Goal: Transaction & Acquisition: Obtain resource

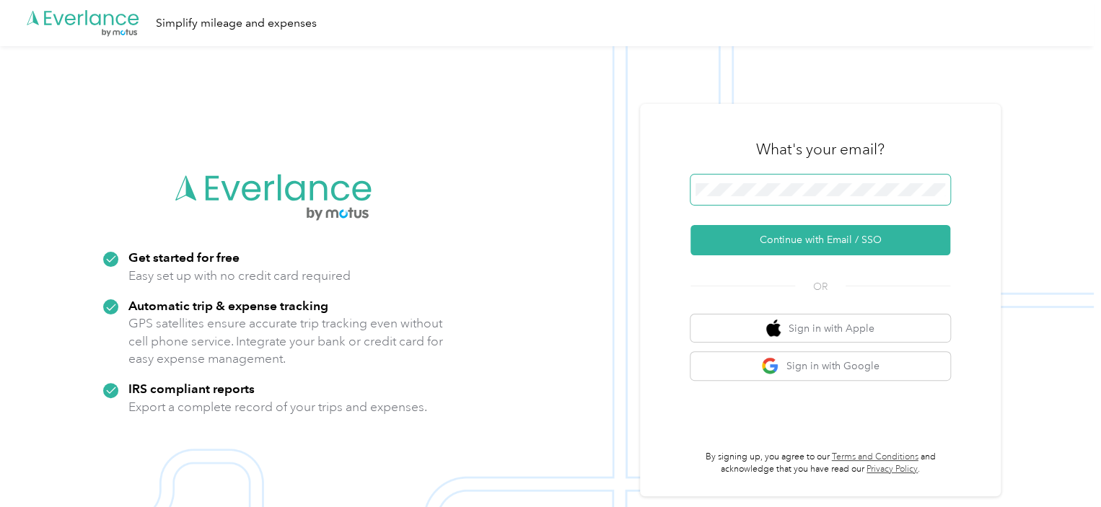
click at [690, 225] on button "Continue with Email / SSO" at bounding box center [820, 240] width 260 height 30
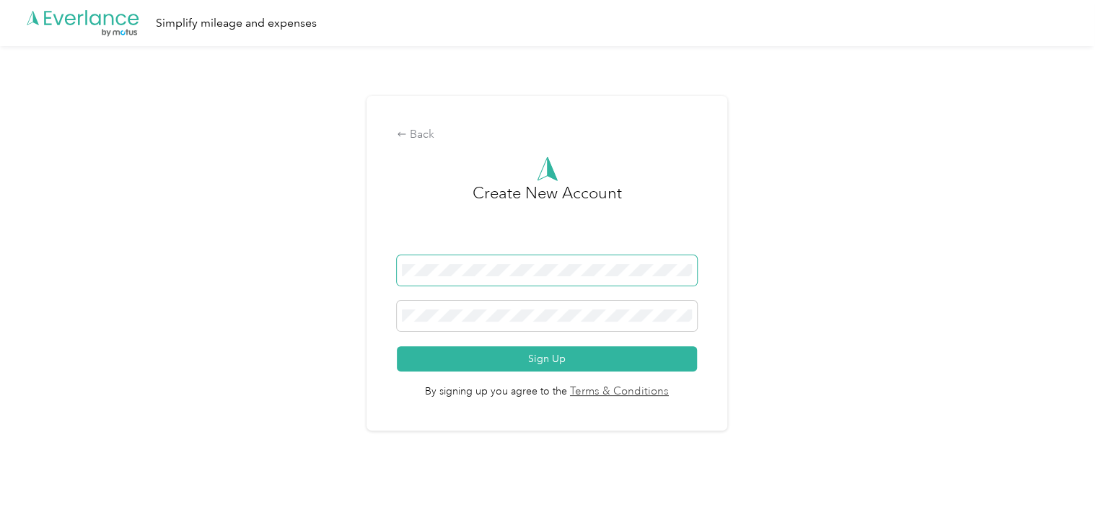
click at [361, 269] on div "Back Create New Account Sign Up By signing up you agree to the Terms & Conditio…" at bounding box center [546, 269] width 1093 height 446
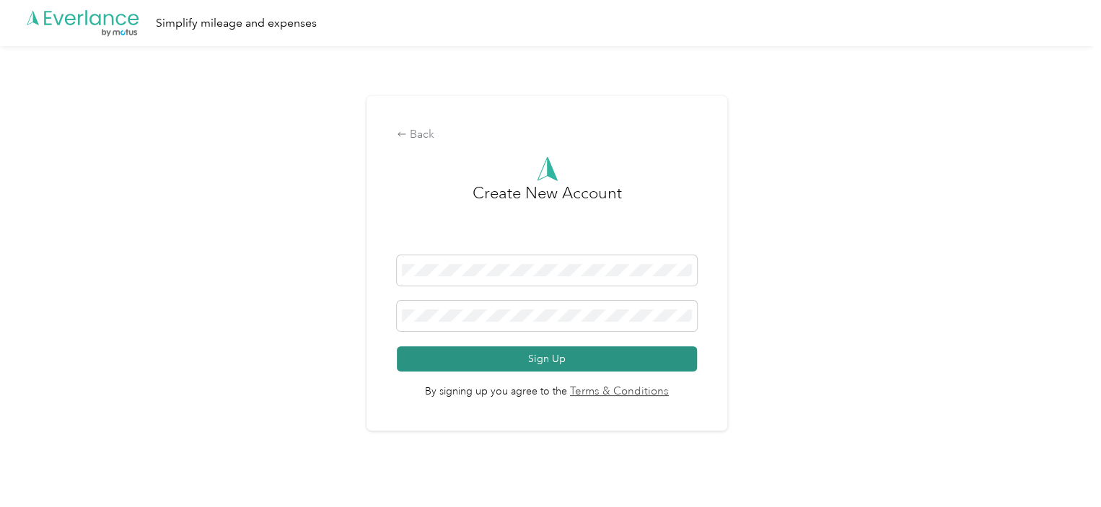
click at [521, 357] on button "Sign Up" at bounding box center [547, 358] width 300 height 25
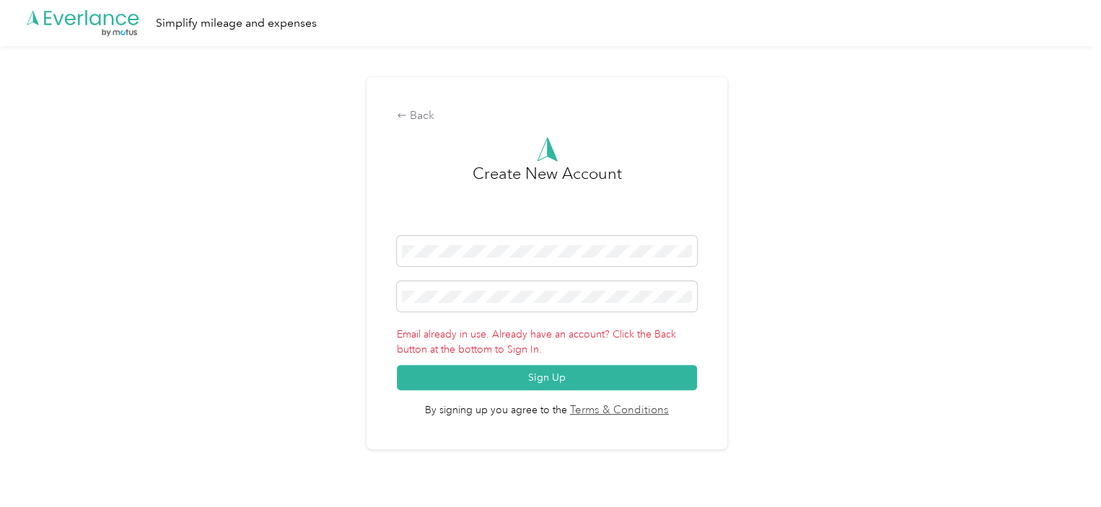
click at [398, 115] on div "Back Create New Account Email already in use. Already have an account? Click th…" at bounding box center [546, 263] width 361 height 372
click at [413, 117] on div "Back" at bounding box center [547, 115] width 300 height 17
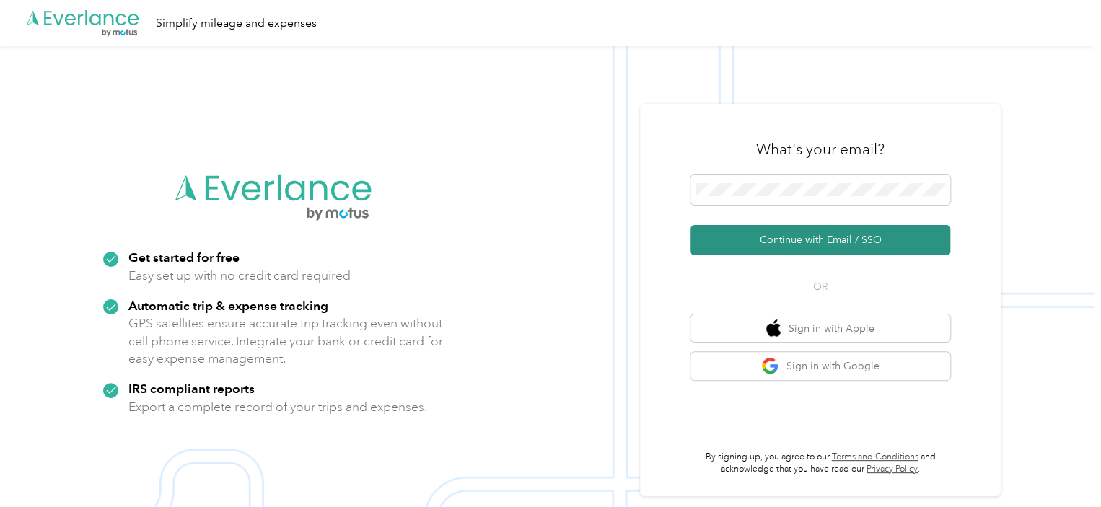
click at [817, 239] on button "Continue with Email / SSO" at bounding box center [820, 240] width 260 height 30
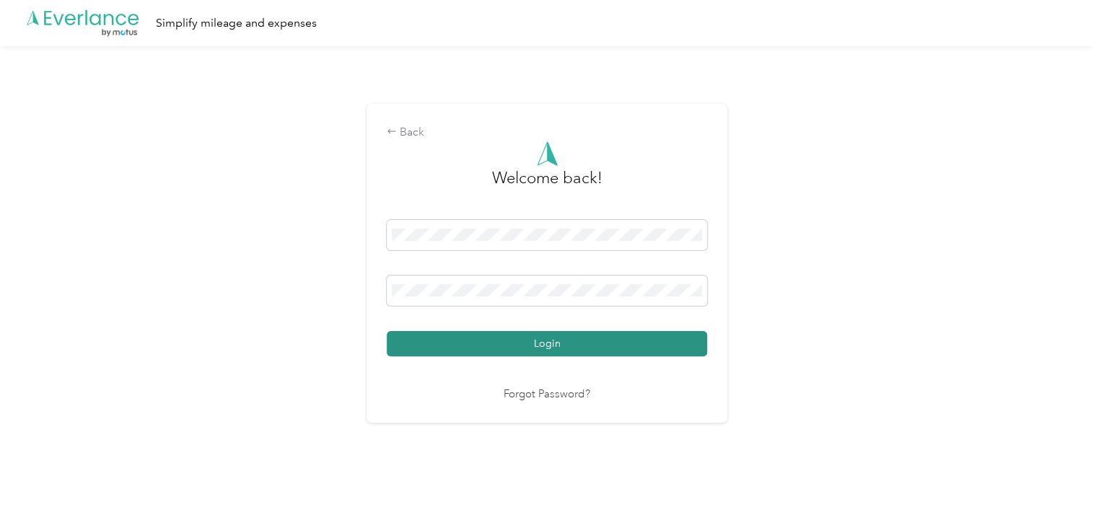
click at [555, 348] on button "Login" at bounding box center [547, 343] width 320 height 25
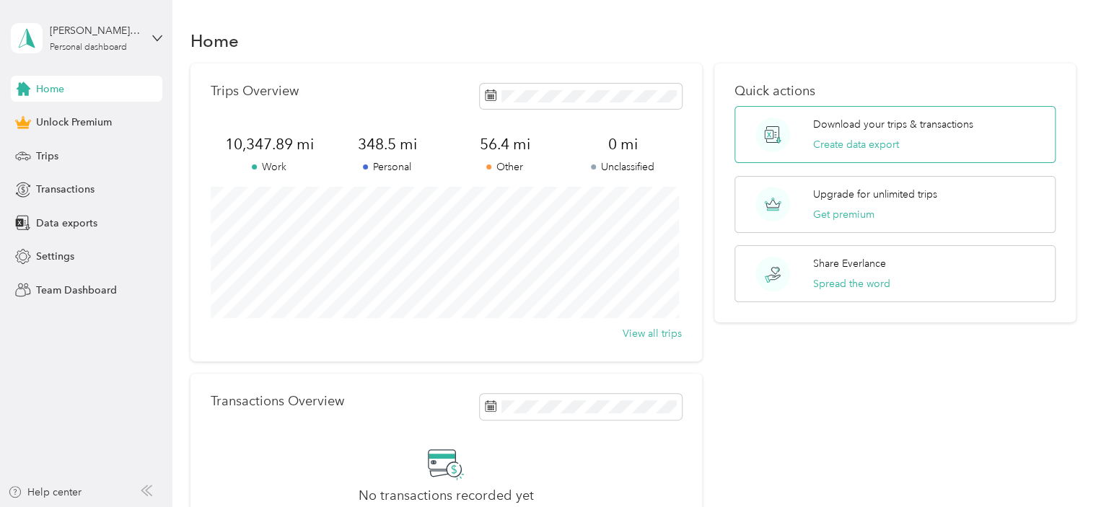
click at [897, 136] on div "Download your trips & transactions Create data export" at bounding box center [893, 134] width 160 height 35
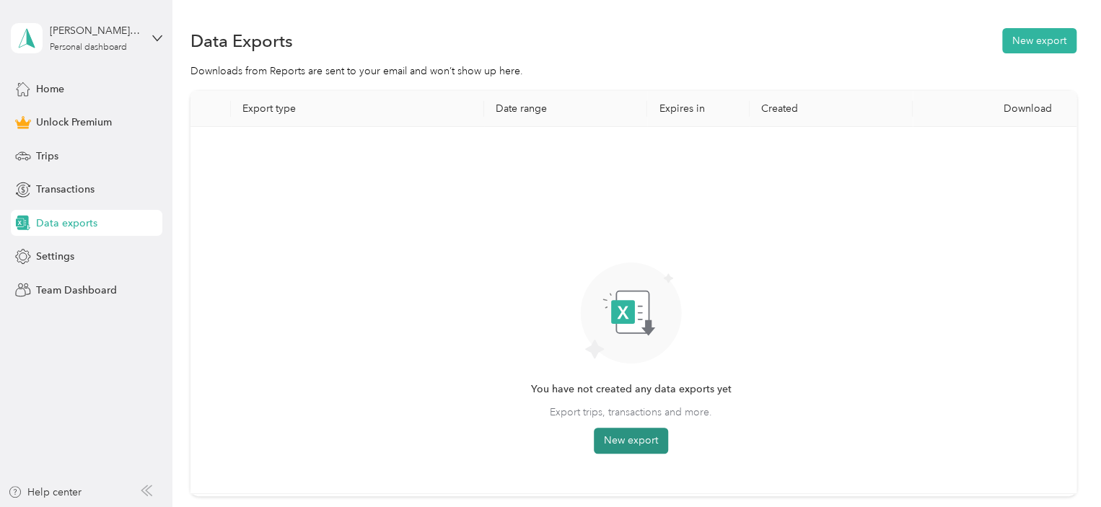
click at [632, 437] on button "New export" at bounding box center [631, 441] width 74 height 26
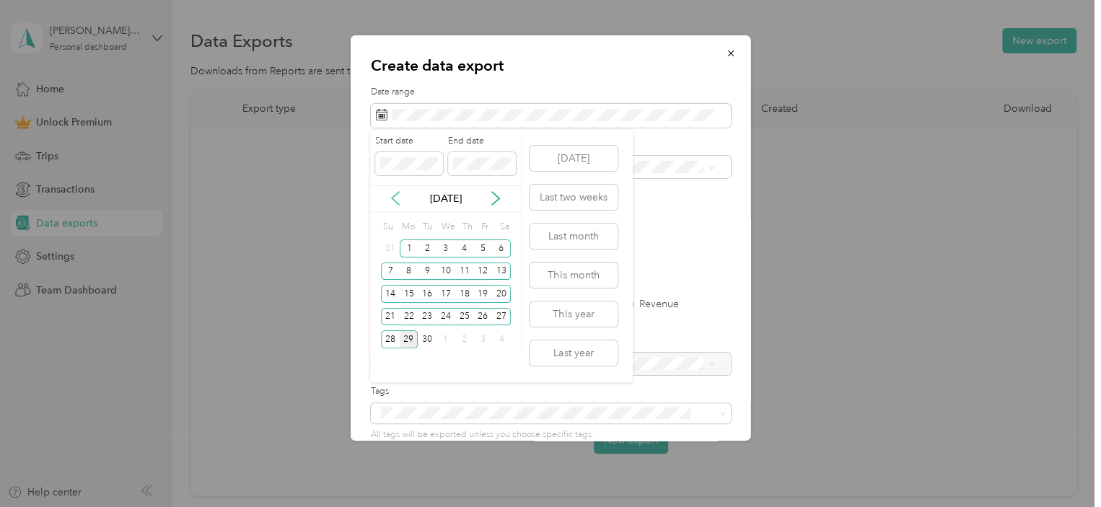
click at [395, 201] on icon at bounding box center [395, 198] width 7 height 13
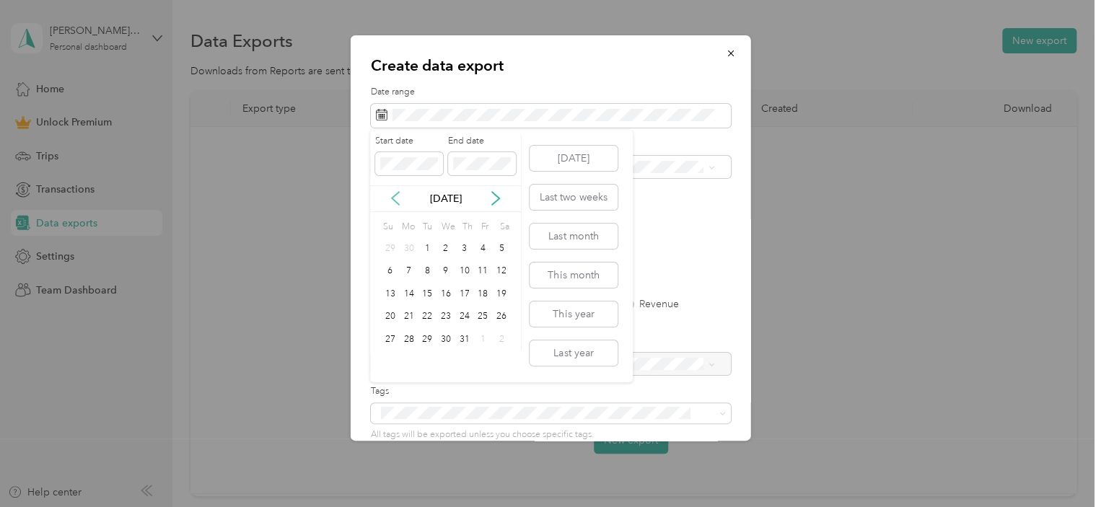
click at [395, 201] on icon at bounding box center [395, 198] width 7 height 13
drag, startPoint x: 395, startPoint y: 201, endPoint x: 375, endPoint y: 200, distance: 19.5
click at [394, 201] on icon at bounding box center [395, 198] width 14 height 14
click at [375, 200] on div "[DATE]" at bounding box center [445, 198] width 151 height 15
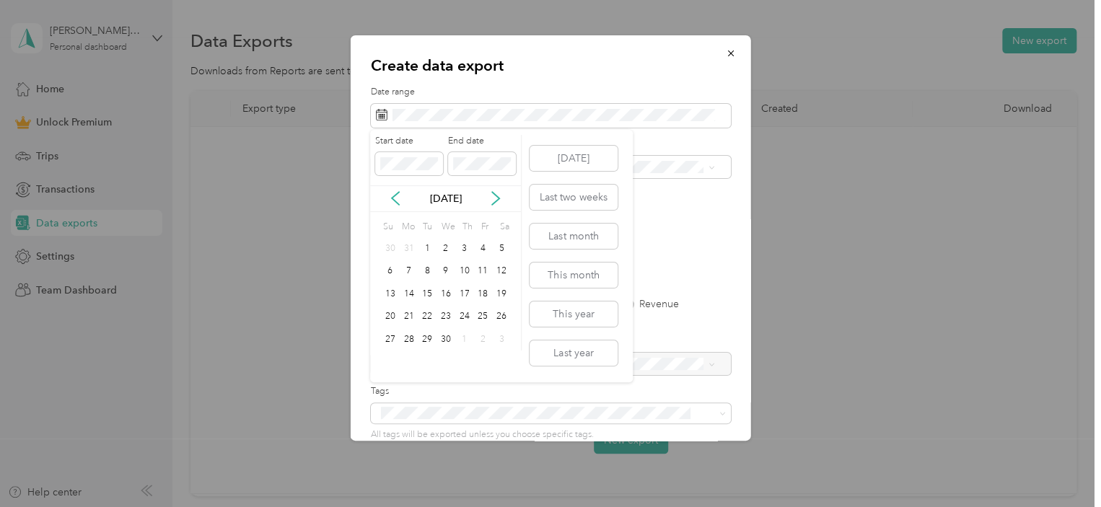
click at [404, 198] on div "[DATE]" at bounding box center [445, 198] width 151 height 15
click at [397, 200] on icon at bounding box center [395, 198] width 14 height 14
click at [396, 199] on icon at bounding box center [395, 198] width 14 height 14
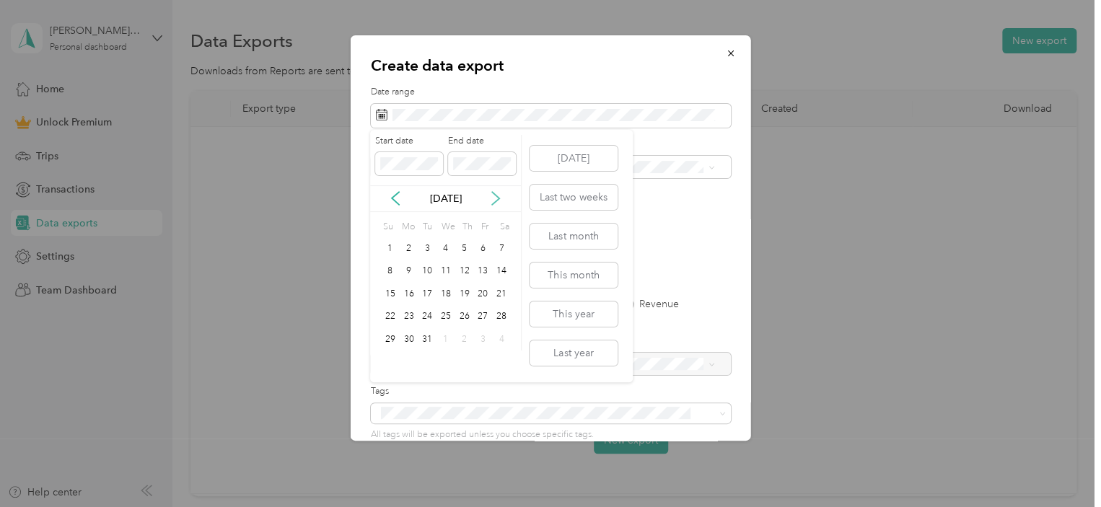
click at [493, 201] on icon at bounding box center [495, 198] width 14 height 14
click at [447, 247] on div "1" at bounding box center [445, 248] width 19 height 18
click at [572, 317] on button "This year" at bounding box center [573, 313] width 88 height 25
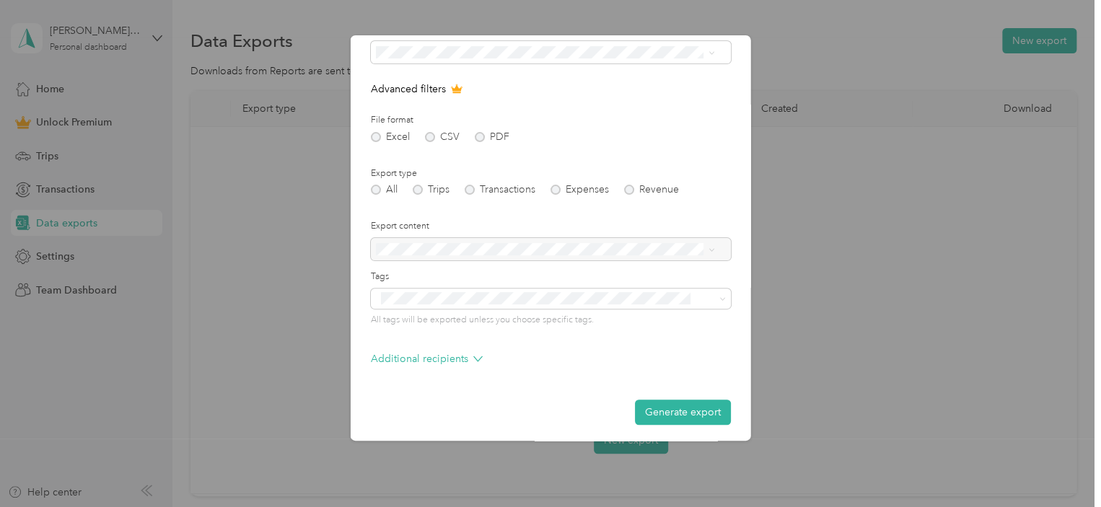
scroll to position [118, 0]
click at [667, 413] on button "Generate export" at bounding box center [683, 408] width 96 height 25
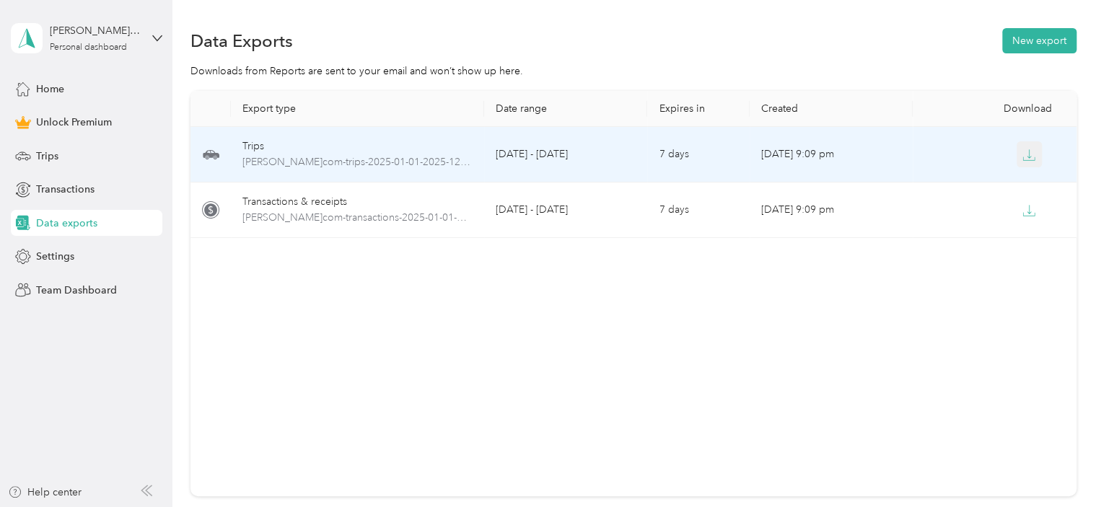
click at [1030, 158] on icon "button" at bounding box center [1029, 158] width 12 height 3
